Goal: Task Accomplishment & Management: Use online tool/utility

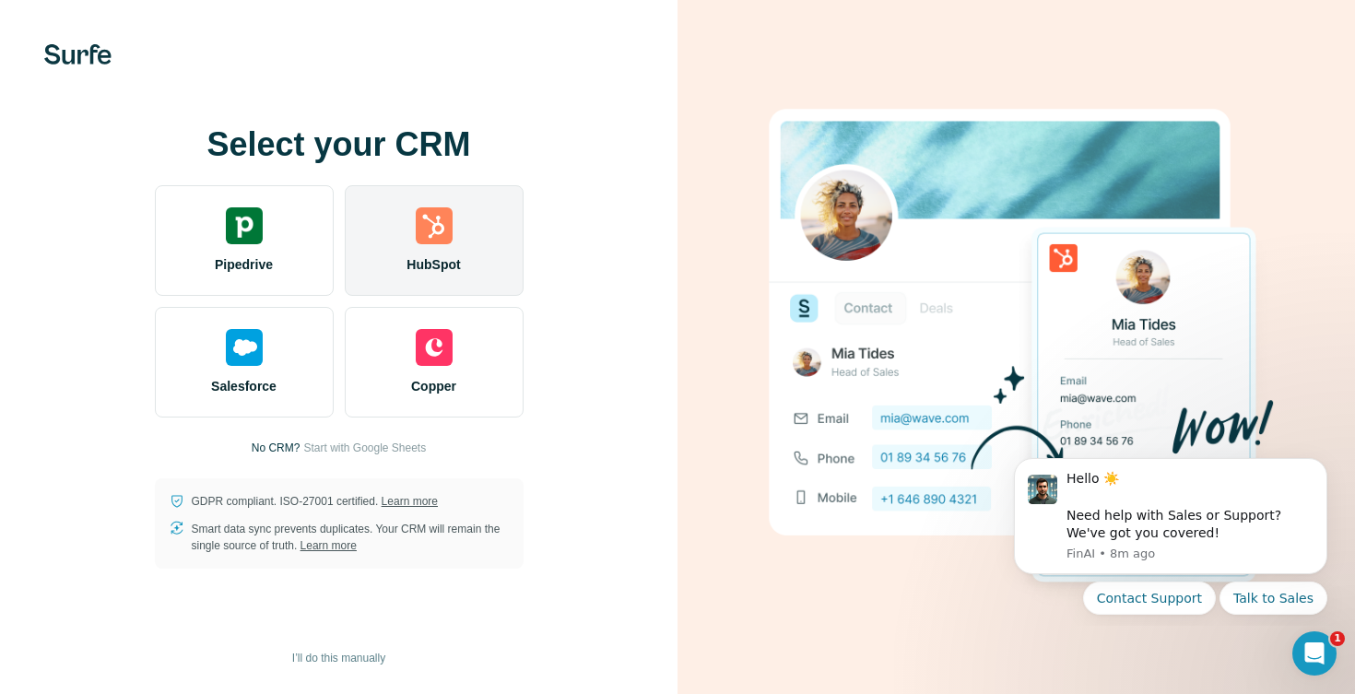
click at [392, 225] on div "HubSpot" at bounding box center [434, 240] width 179 height 111
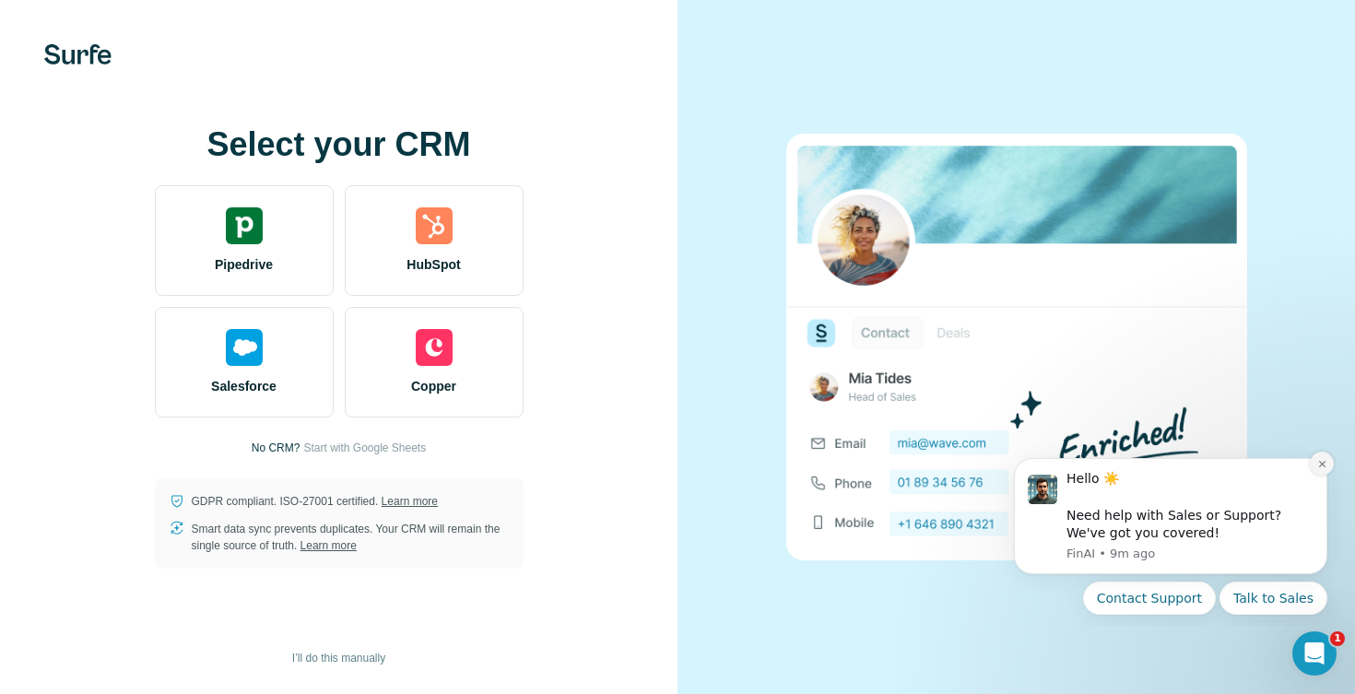
click at [1321, 459] on icon "Dismiss notification" at bounding box center [1322, 464] width 10 height 10
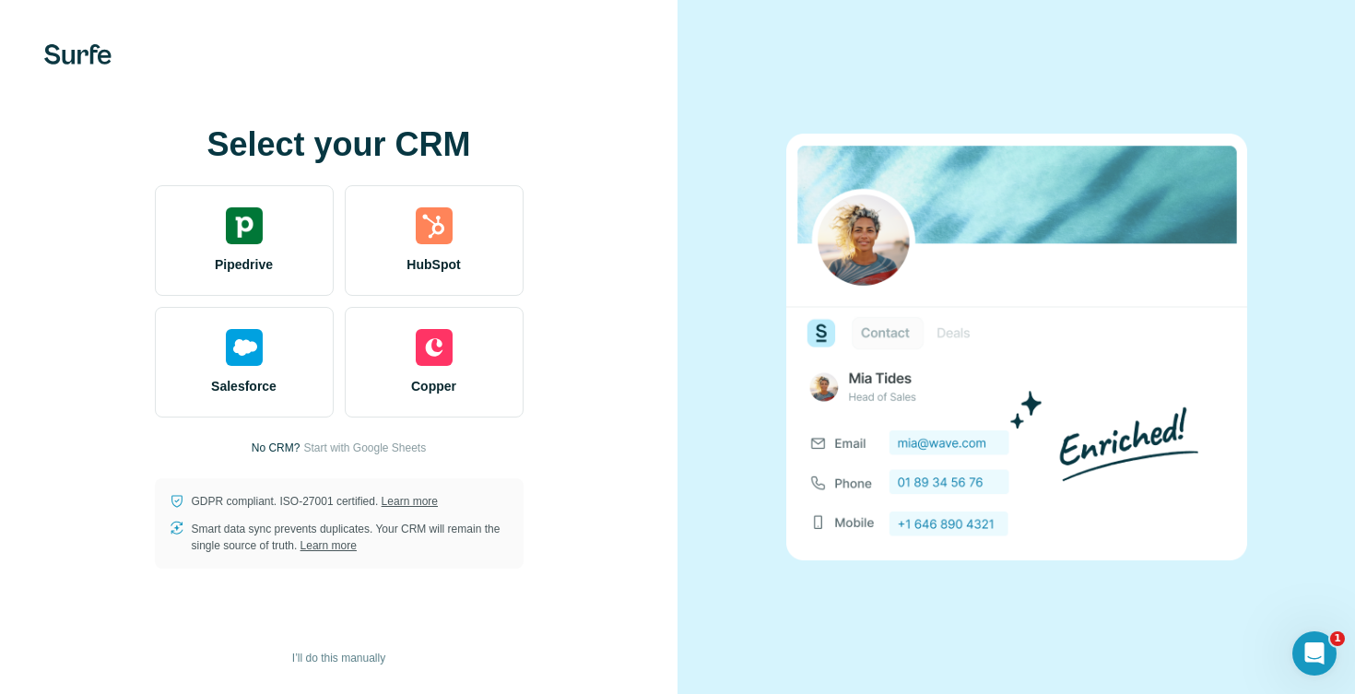
click at [553, 264] on div "Select your CRM Pipedrive HubSpot Salesforce Copper No CRM? Start with Google S…" at bounding box center [339, 347] width 604 height 443
click at [362, 667] on button "I’ll do this manually" at bounding box center [338, 658] width 119 height 28
